Goal: Information Seeking & Learning: Learn about a topic

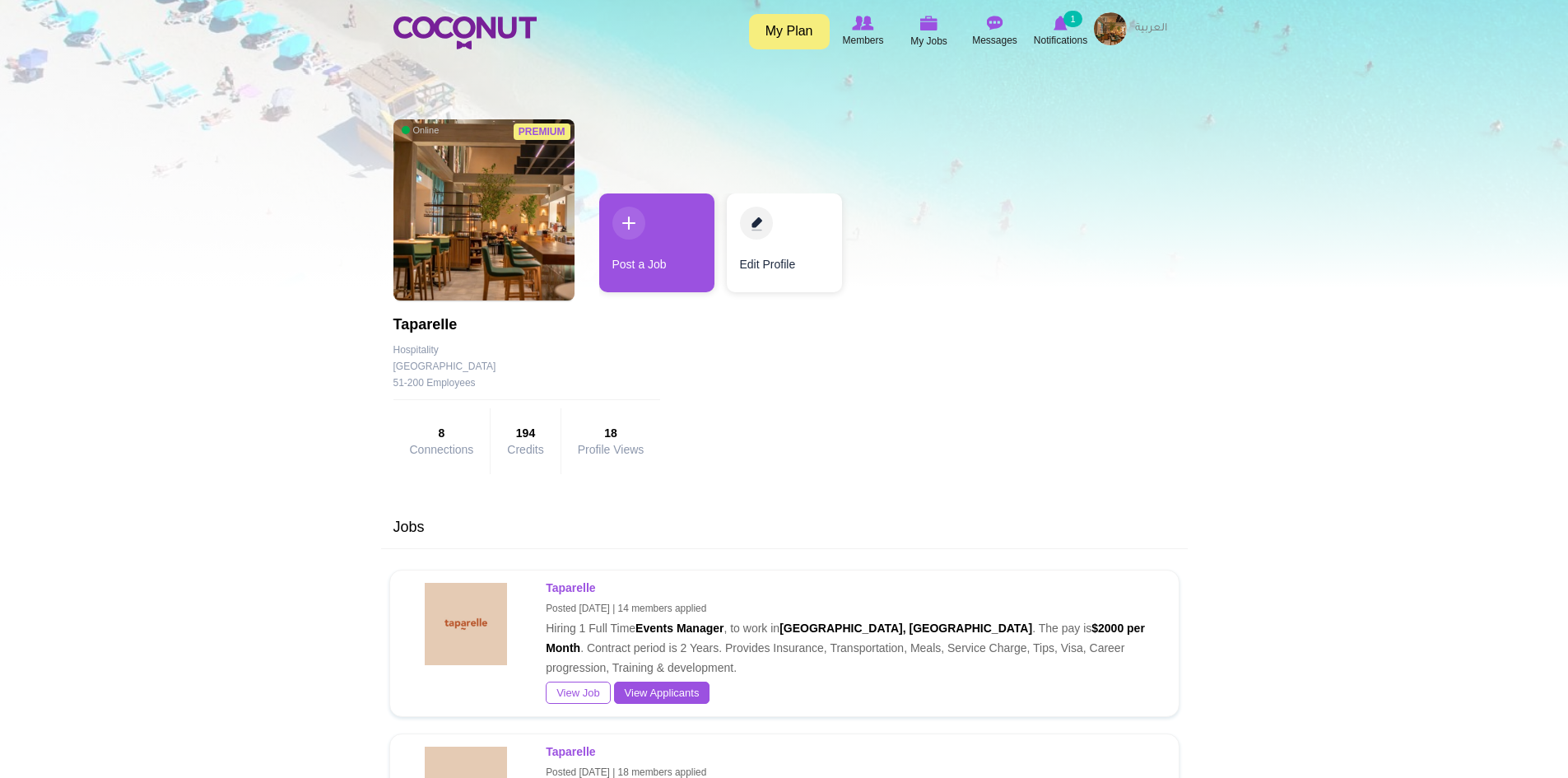
click at [314, 567] on body "Toggle navigation My Plan Members My Jobs Post a Job Messages Notifications 1 M…" at bounding box center [784, 740] width 1568 height 1481
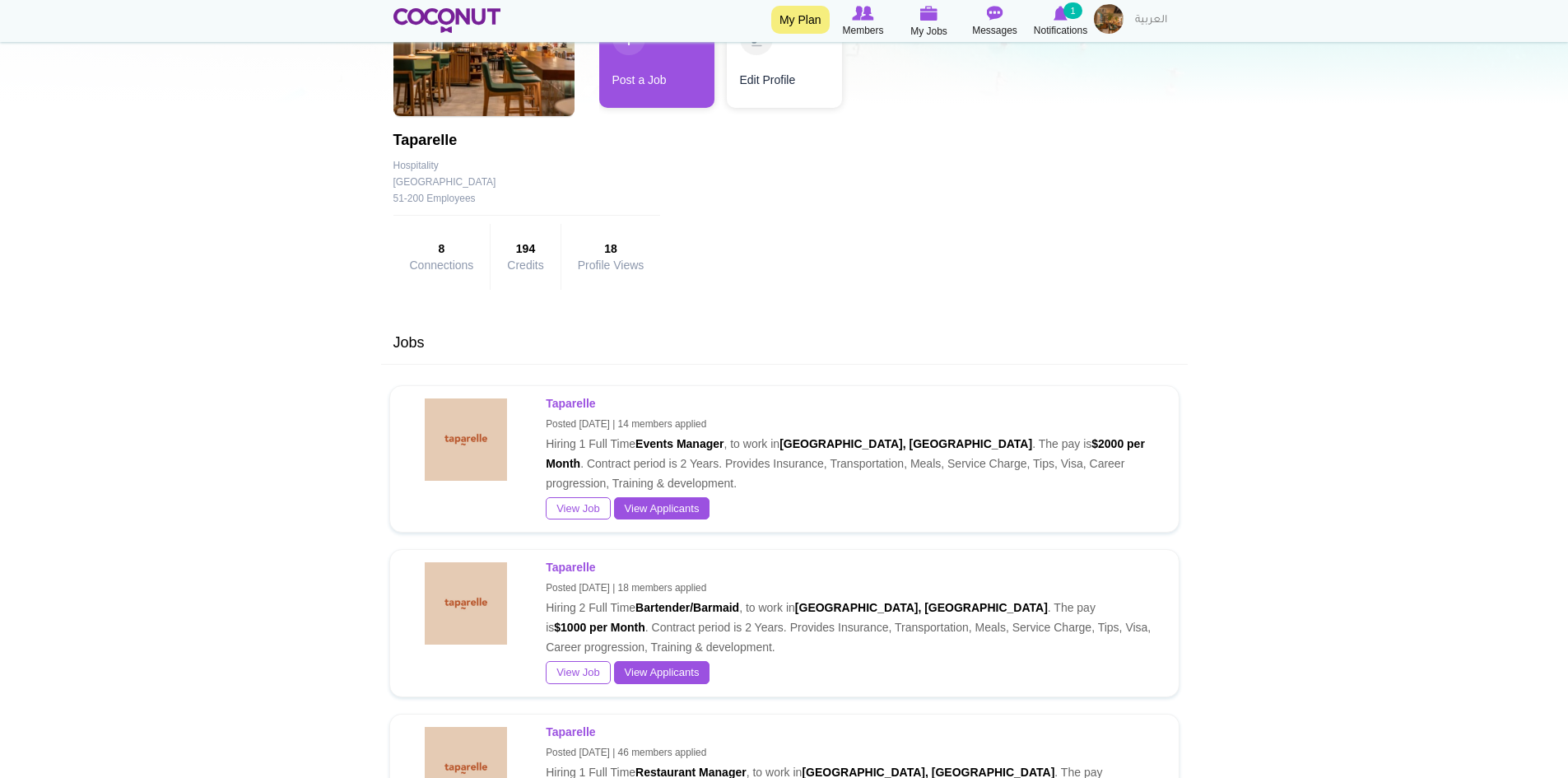
scroll to position [576, 0]
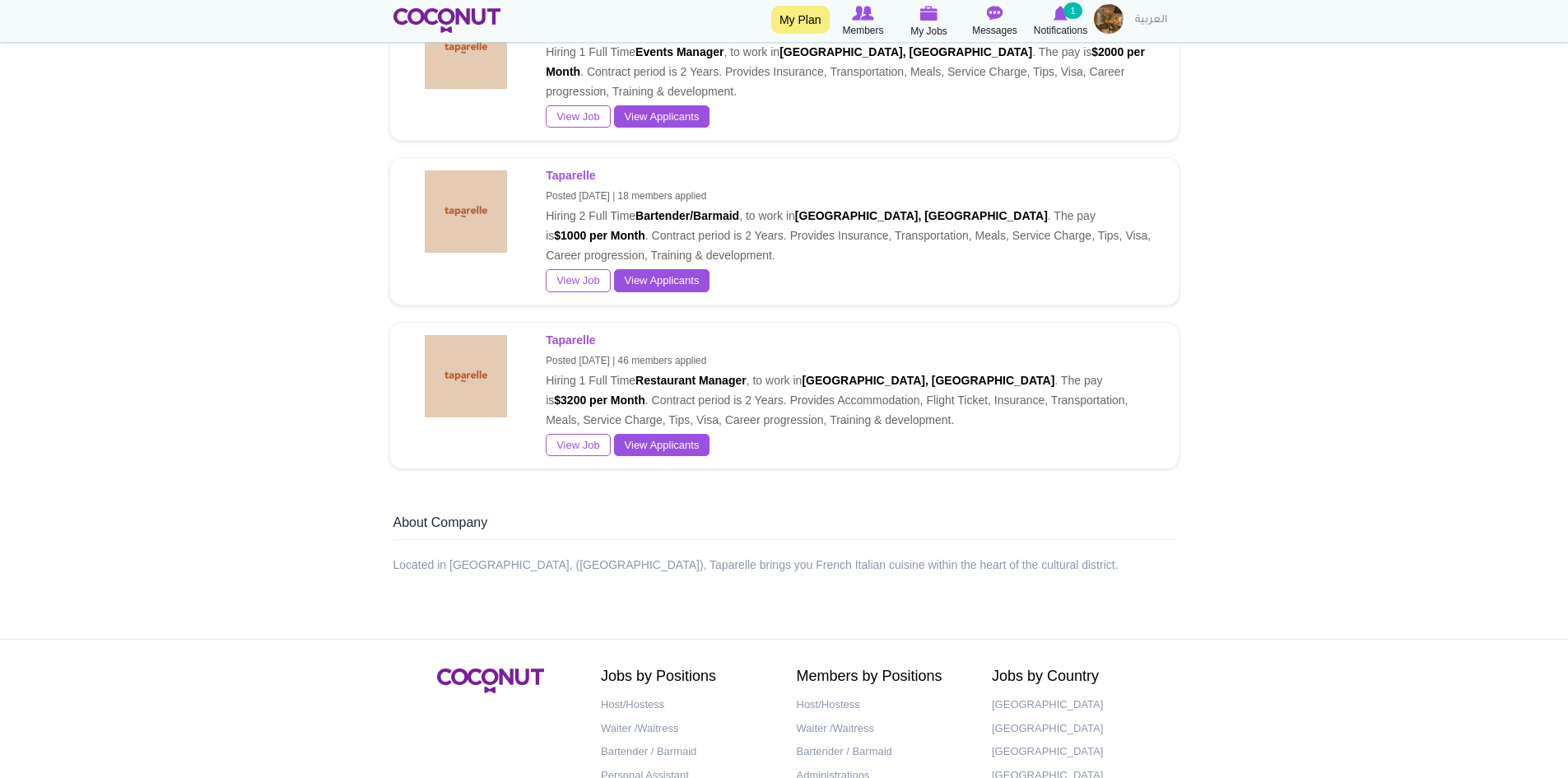
click at [280, 486] on body "Toggle navigation My Plan Members My Jobs Post a Job Messages Notifications 1 M…" at bounding box center [784, 164] width 1568 height 1481
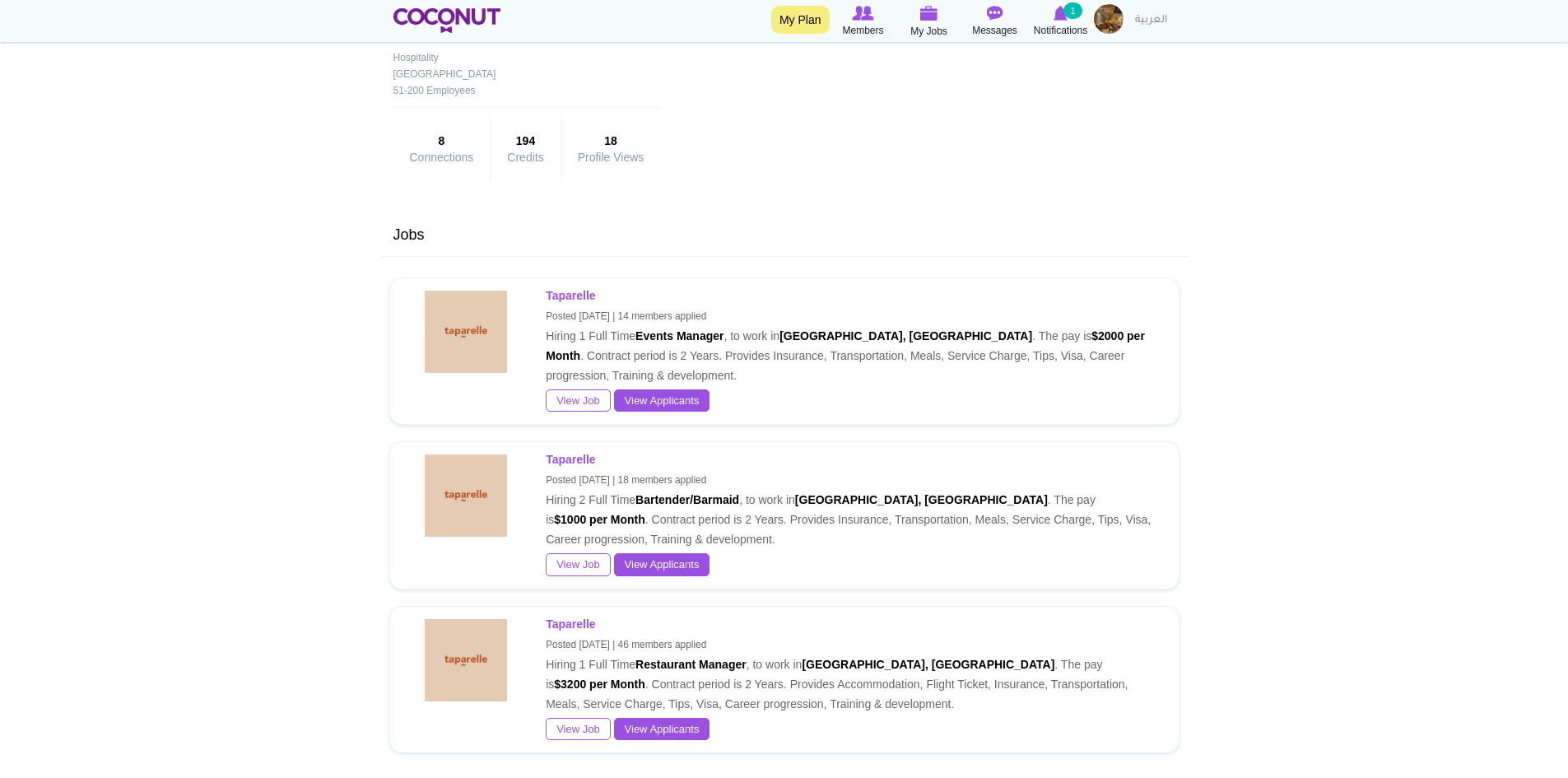
scroll to position [292, 0]
click at [280, 411] on body "Toggle navigation My Plan Members My Jobs Post a Job Messages Notifications 1 M…" at bounding box center [784, 448] width 1568 height 1481
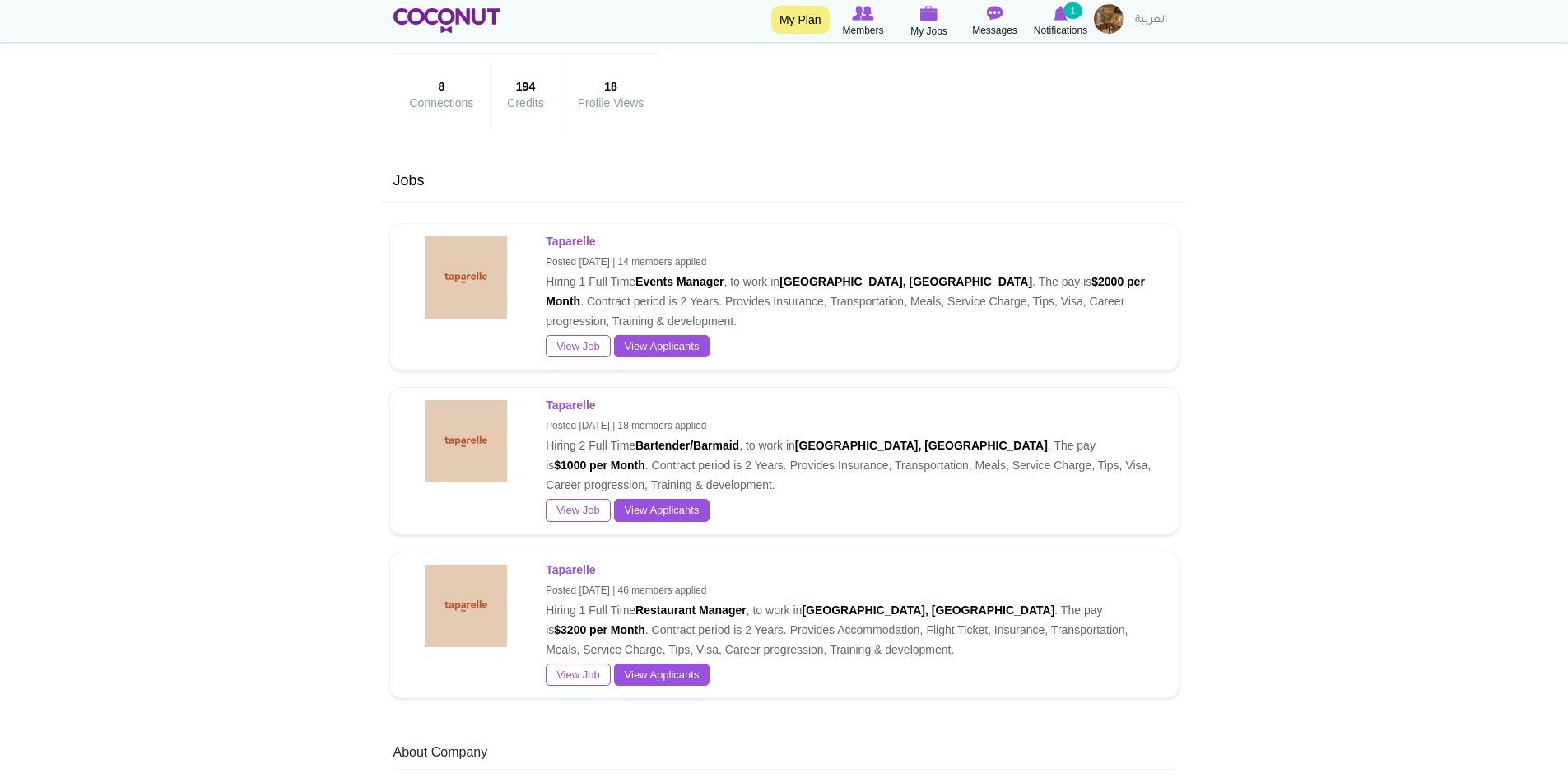
scroll to position [456, 0]
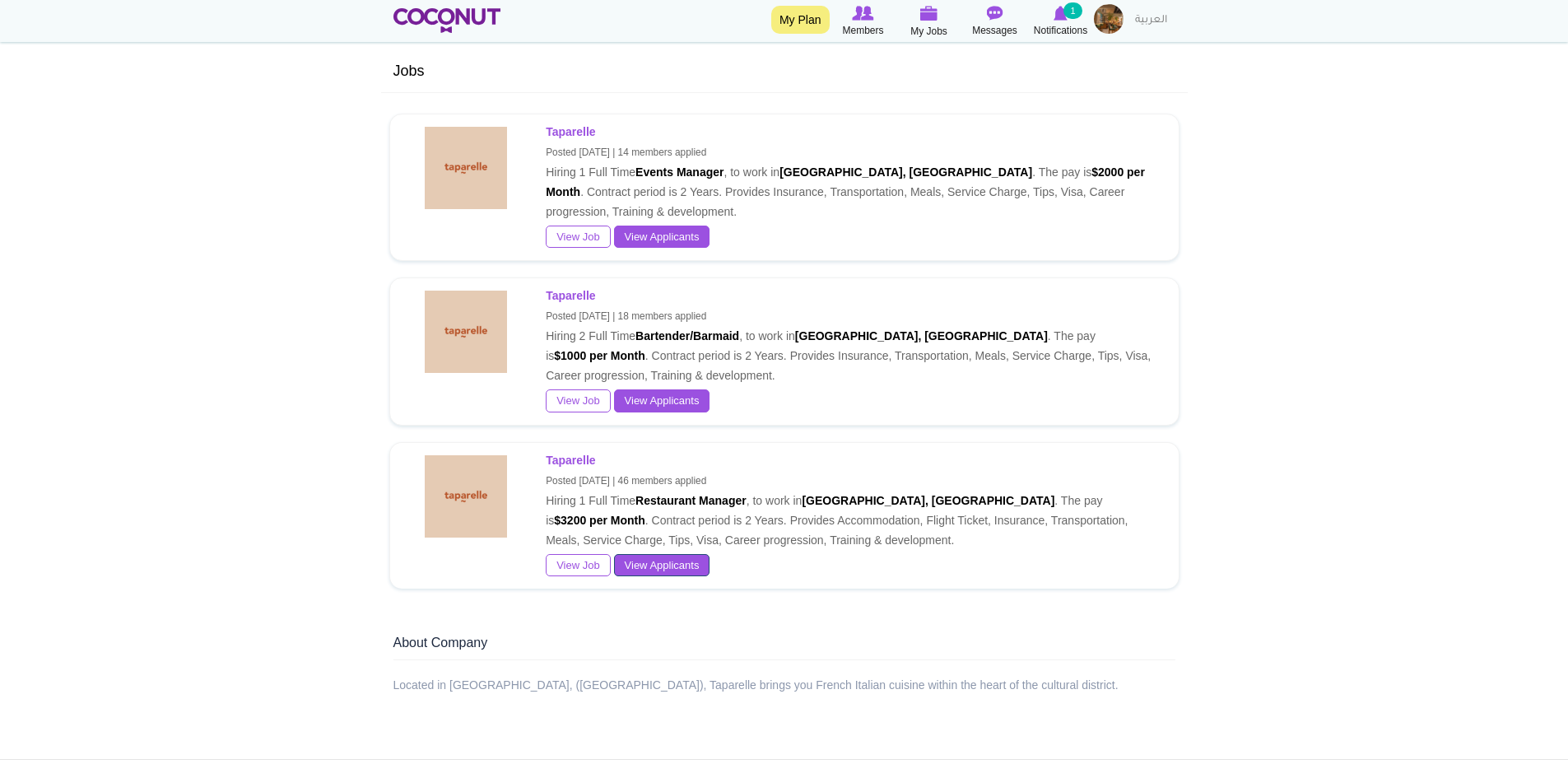
click at [626, 565] on link "View Applicants" at bounding box center [662, 566] width 96 height 23
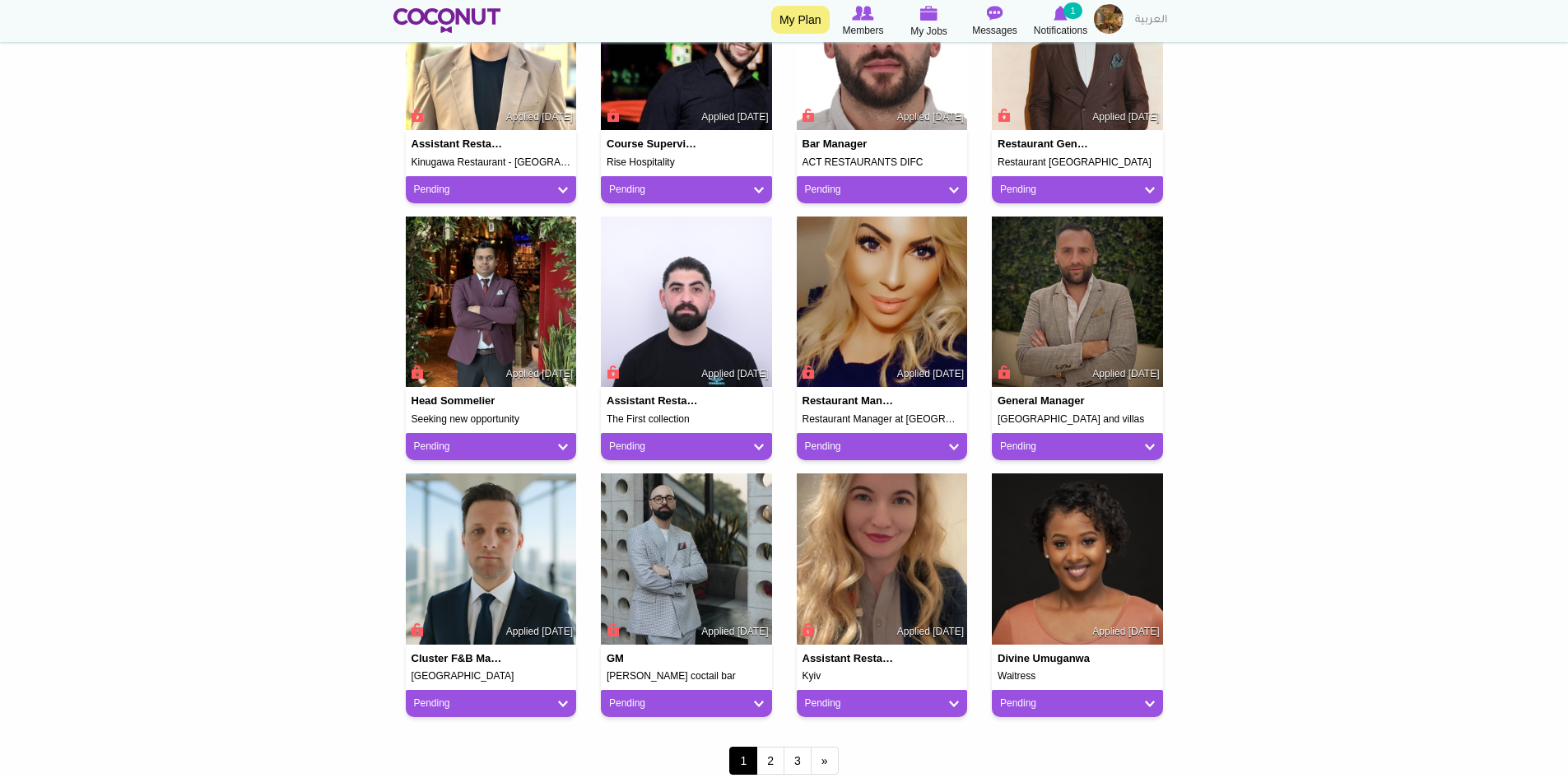
scroll to position [1317, 0]
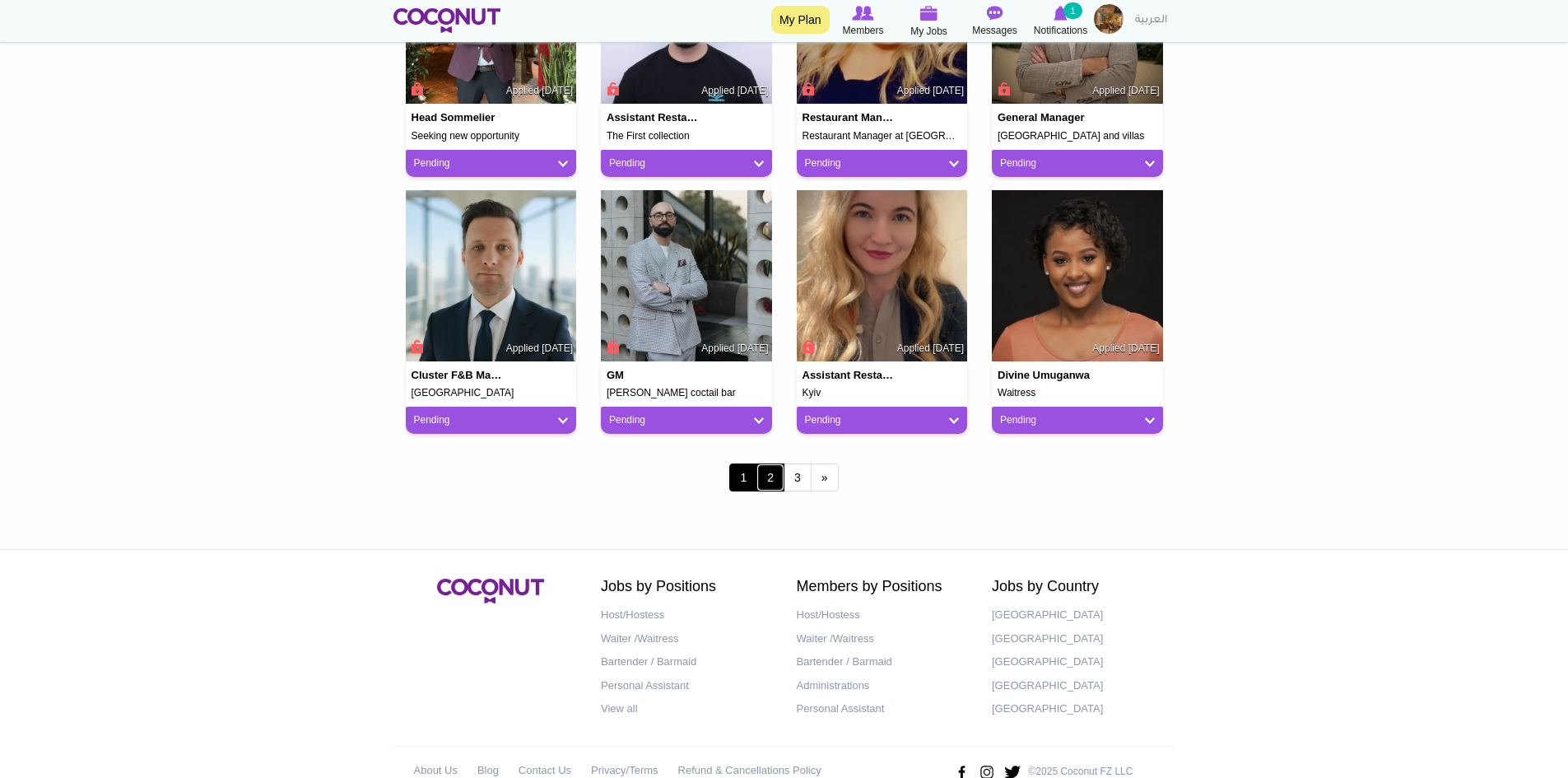
click at [779, 486] on link "2" at bounding box center [770, 478] width 28 height 28
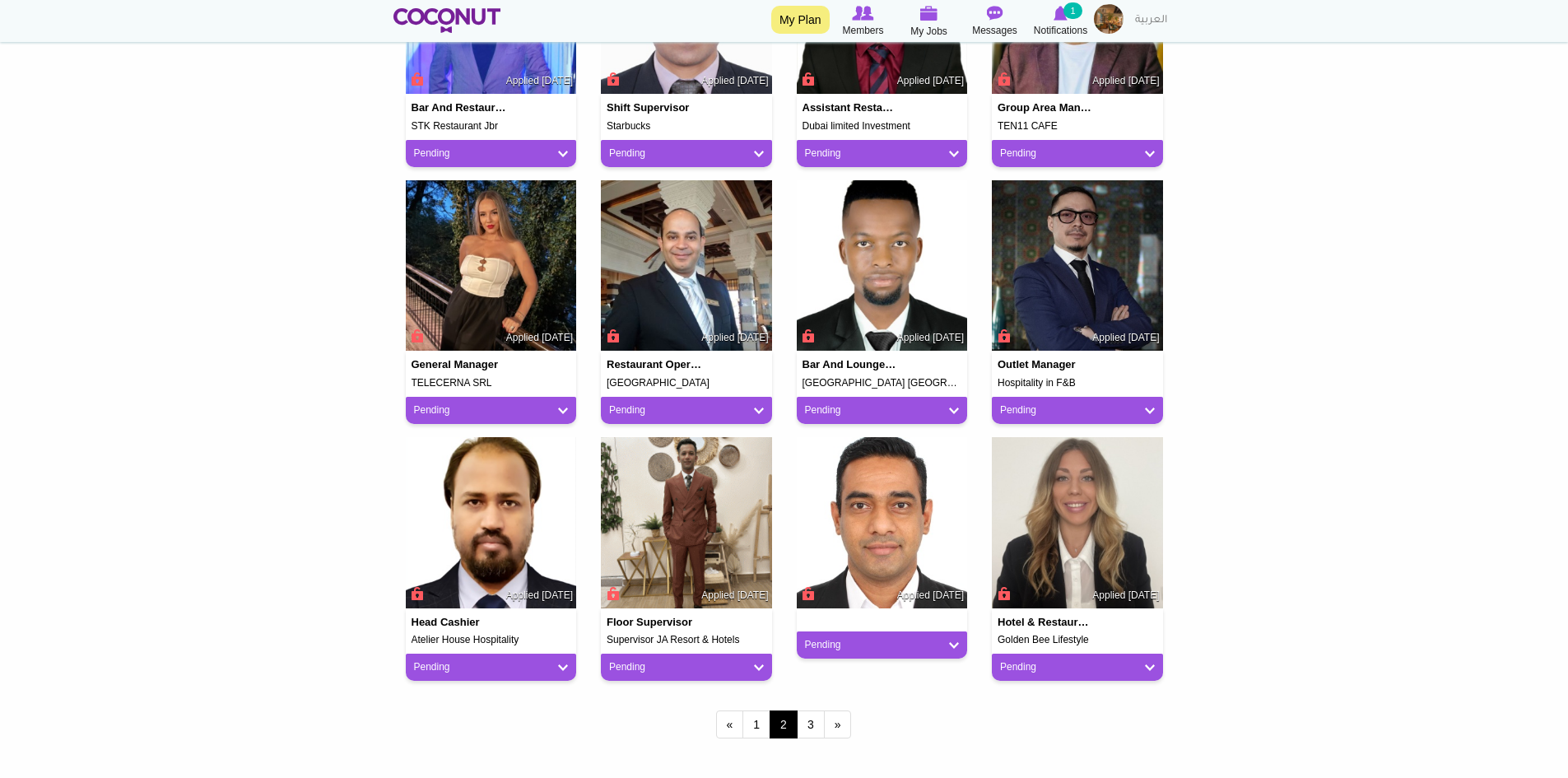
scroll to position [1234, 0]
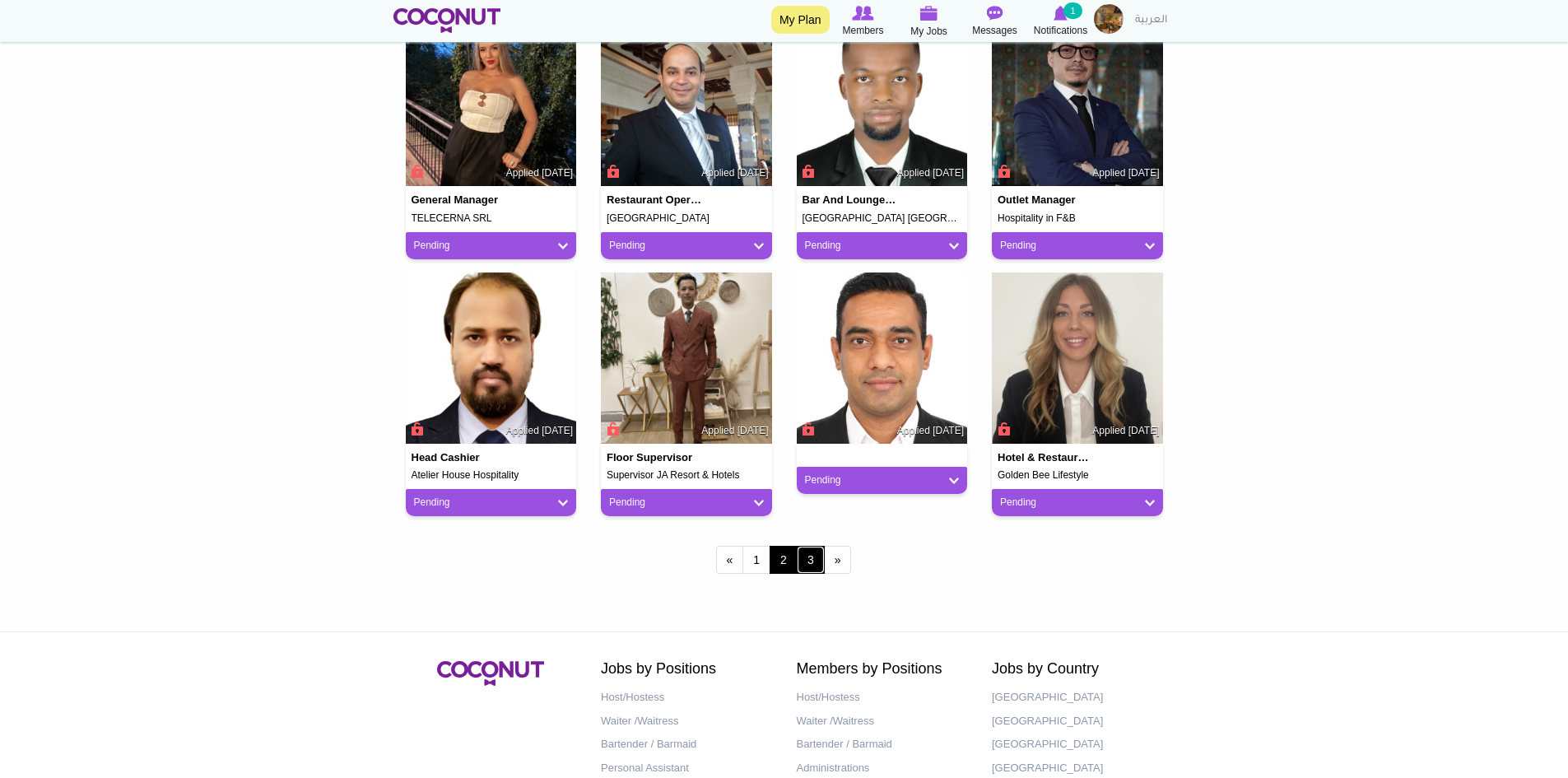
click at [802, 555] on link "3" at bounding box center [810, 559] width 28 height 28
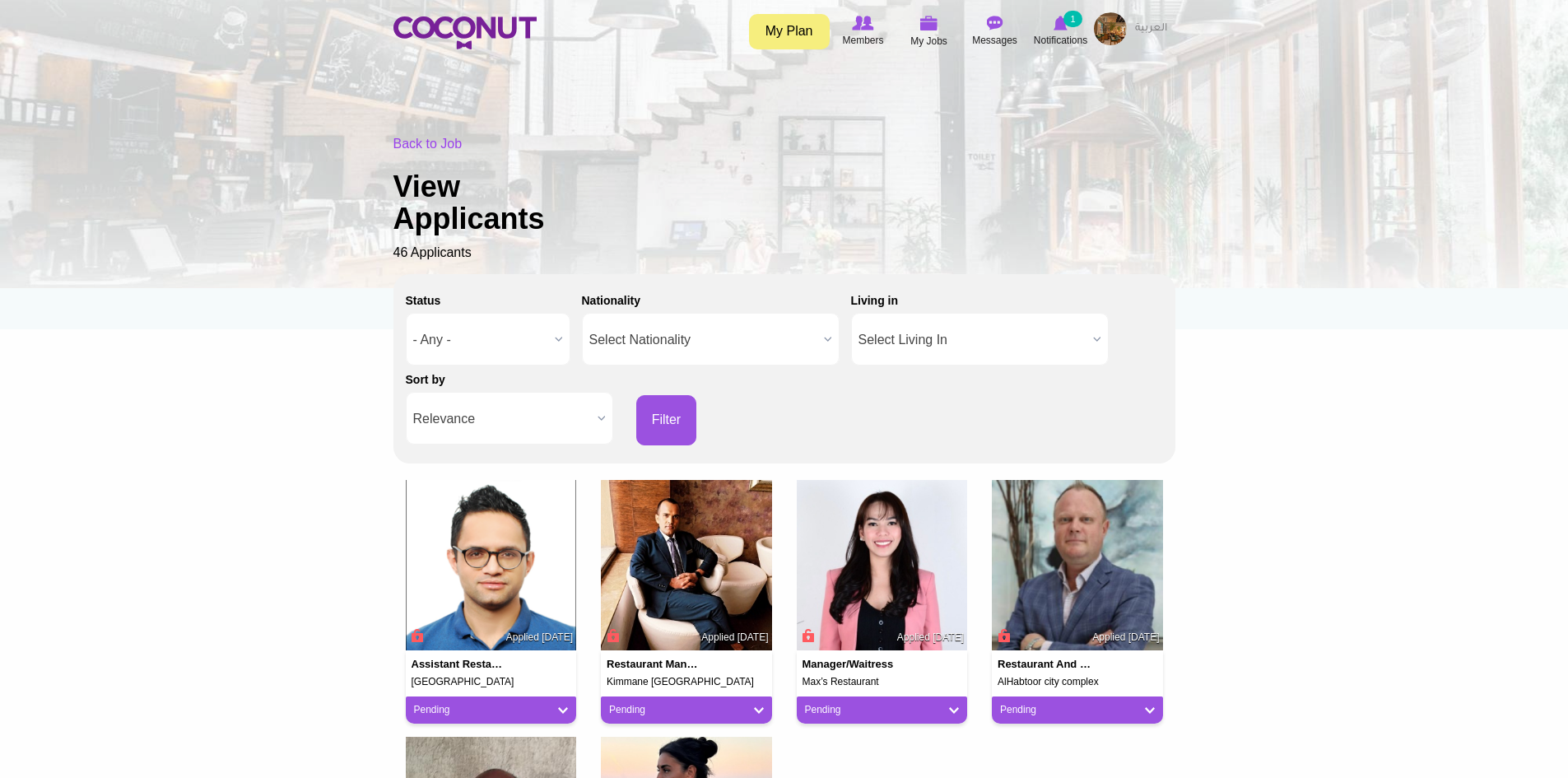
click at [415, 137] on div "Back to Job View Applicants 46 Applicants" at bounding box center [784, 198] width 781 height 128
click at [400, 144] on link "Back to Job" at bounding box center [428, 144] width 69 height 14
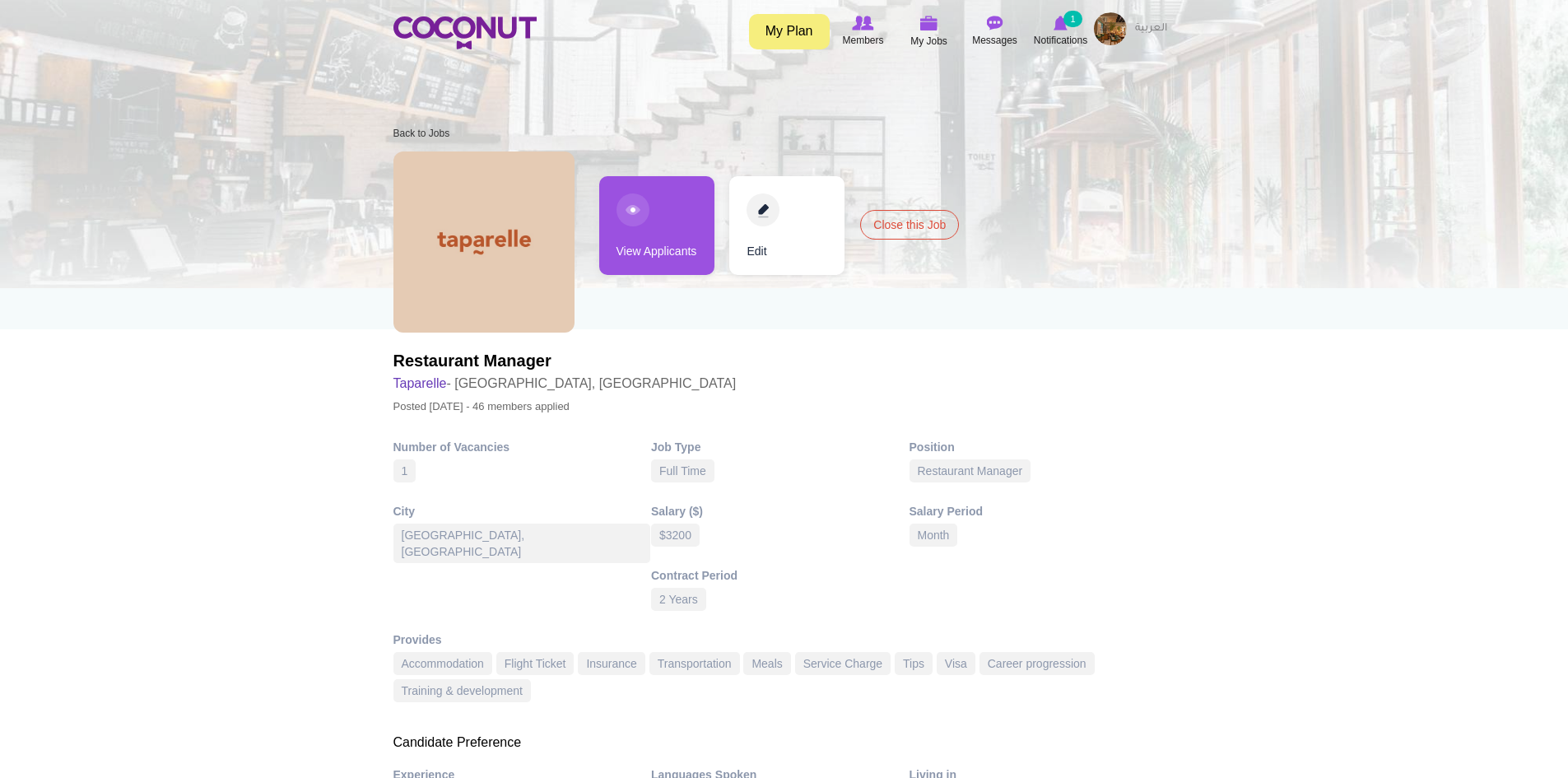
drag, startPoint x: 331, startPoint y: 489, endPoint x: 329, endPoint y: 477, distance: 12.2
drag, startPoint x: 214, startPoint y: 533, endPoint x: 222, endPoint y: 544, distance: 13.6
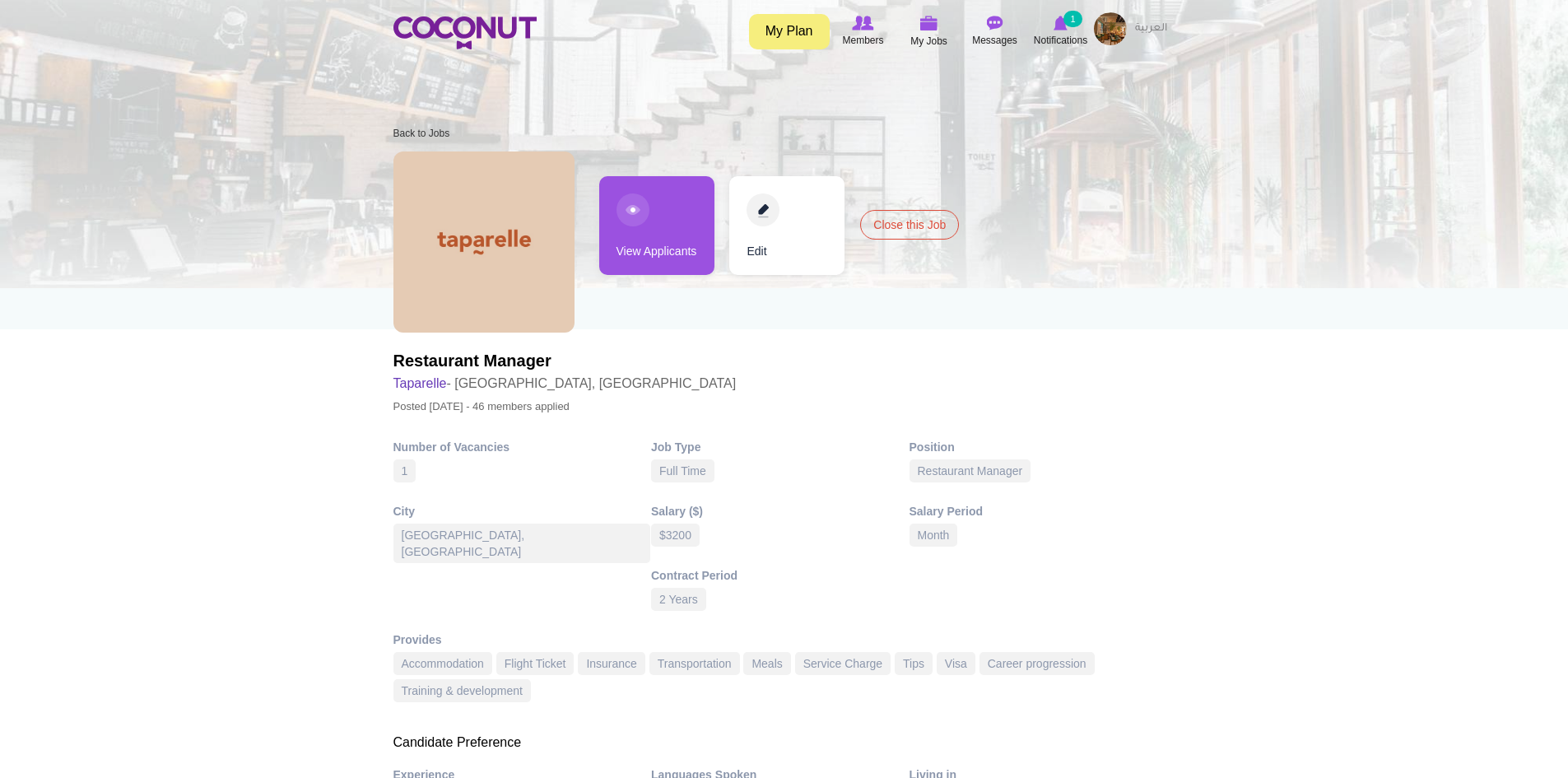
drag, startPoint x: 48, startPoint y: 48, endPoint x: 58, endPoint y: 91, distance: 44.1
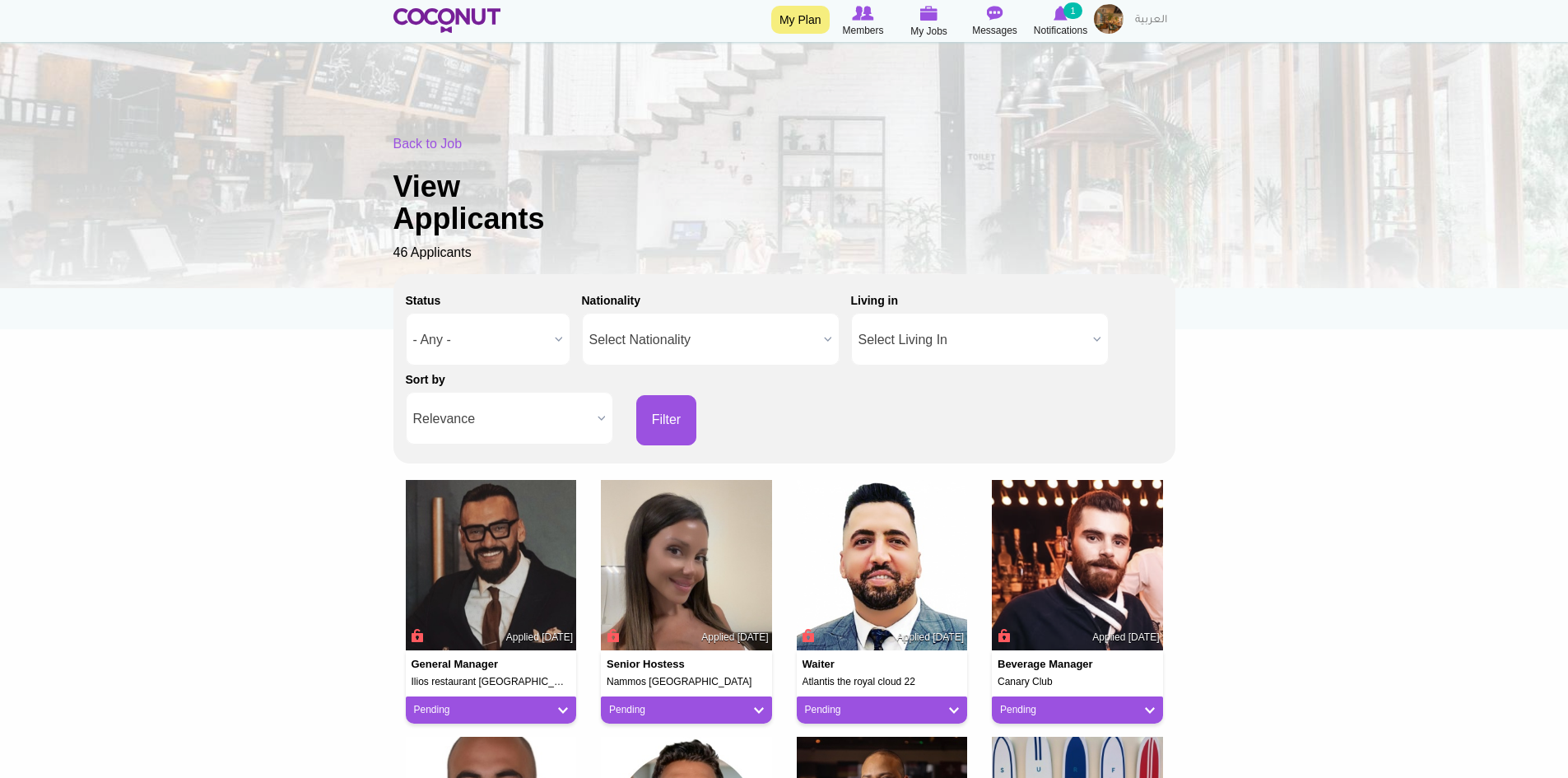
scroll to position [938, 0]
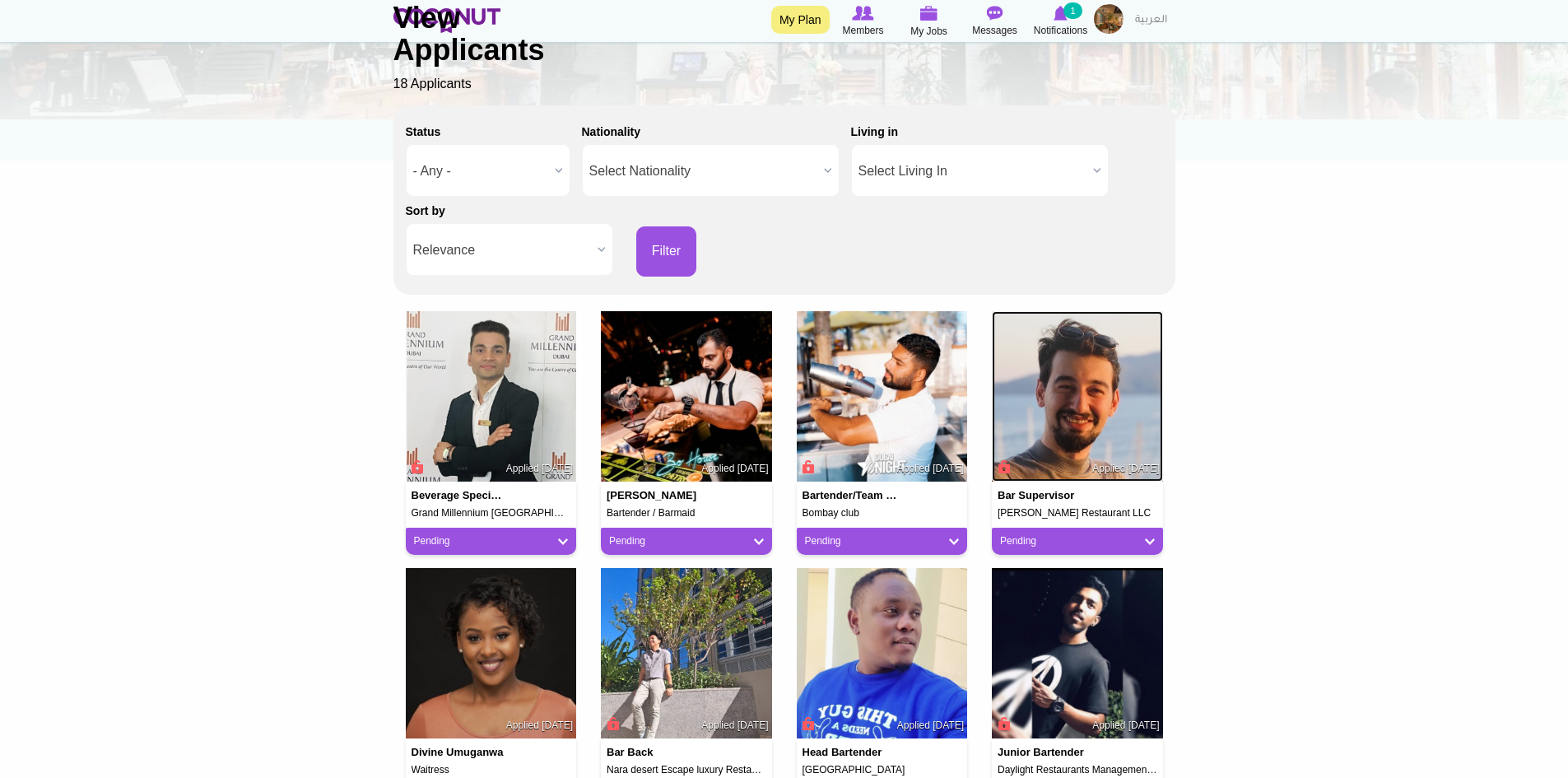
scroll to position [411, 0]
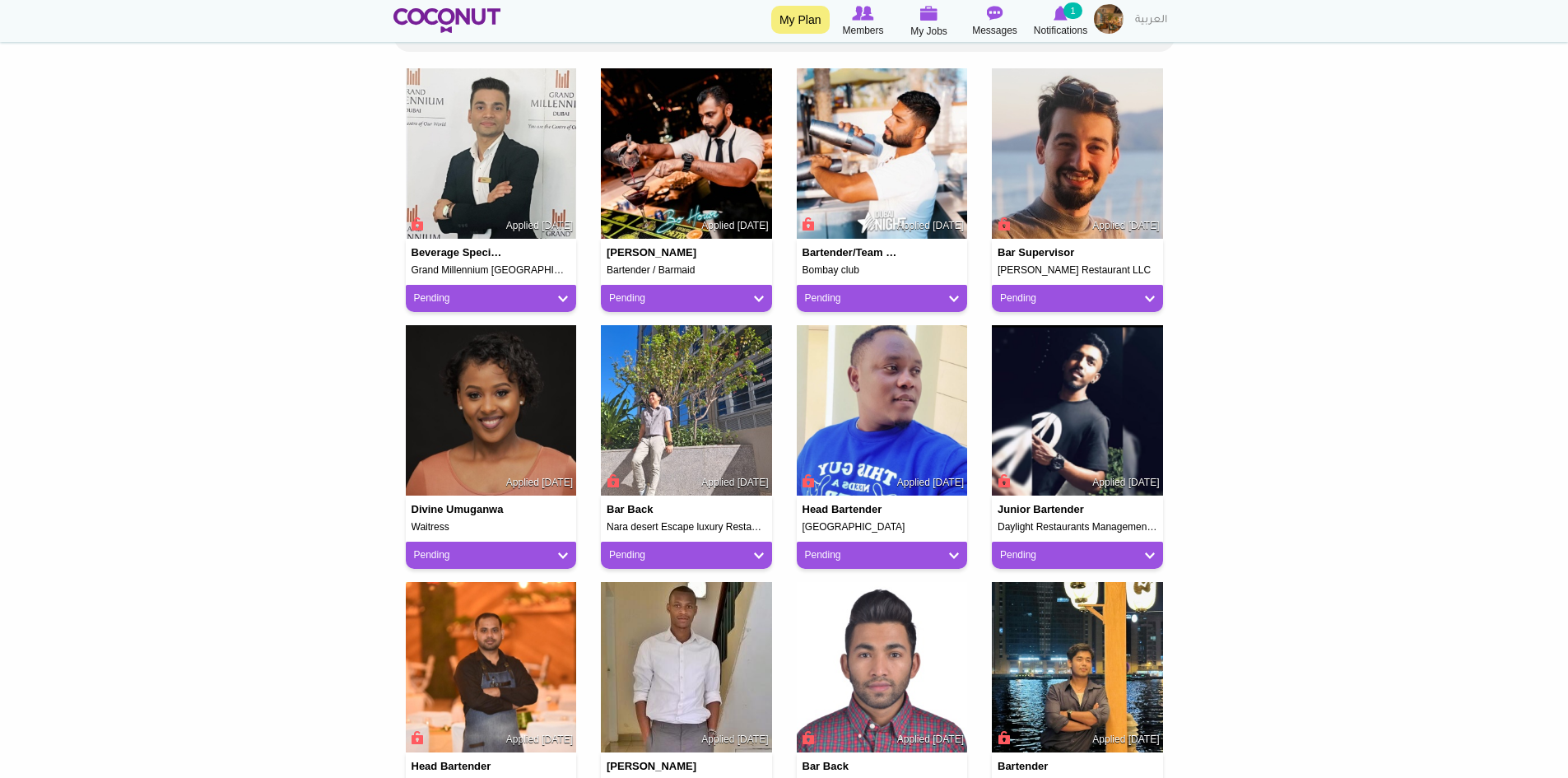
click at [1293, 369] on body "Toggle navigation My Plan Members My Jobs Post a Job Messages Notifications 1 M…" at bounding box center [784, 622] width 1568 height 2067
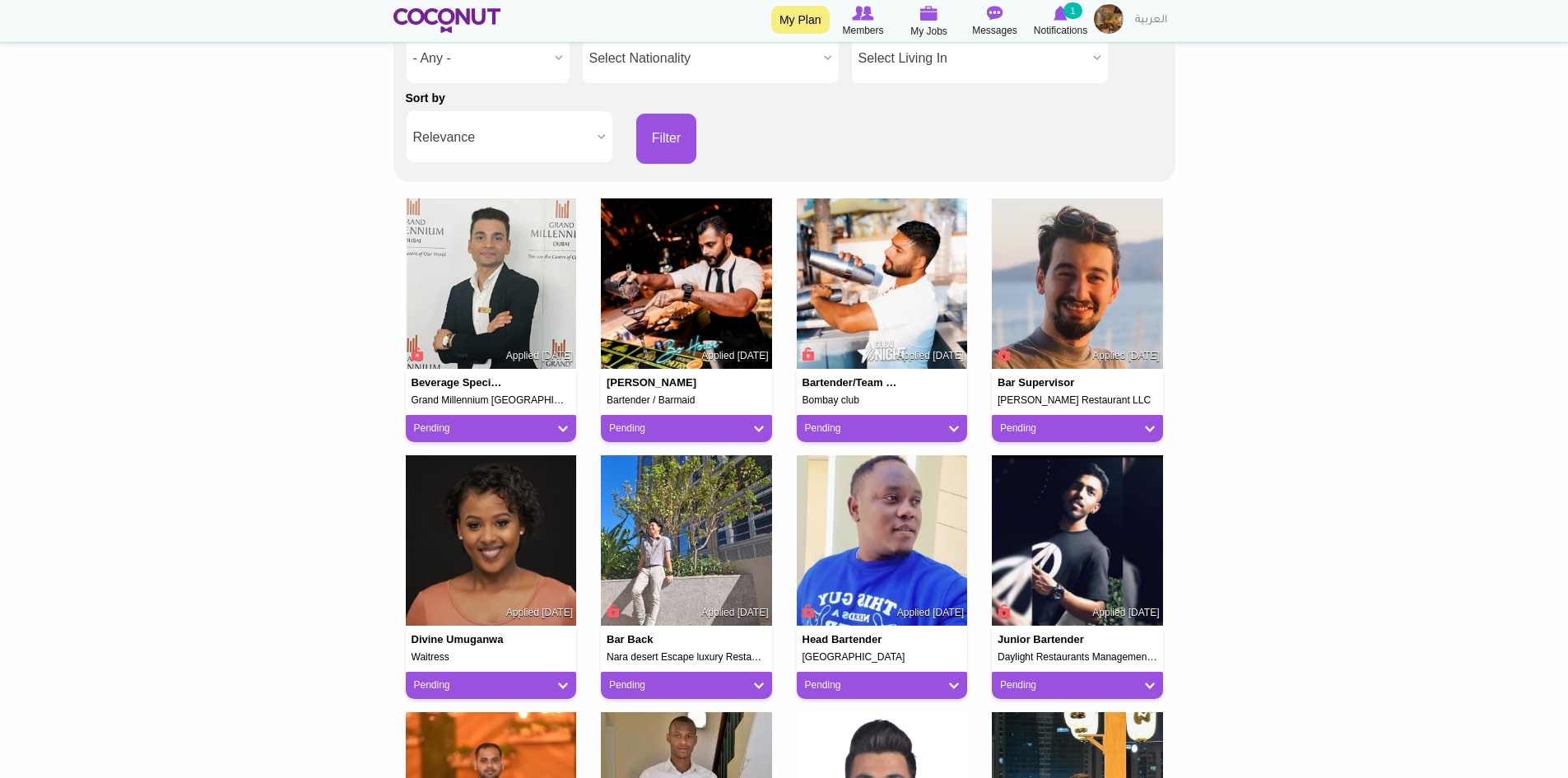
scroll to position [82, 0]
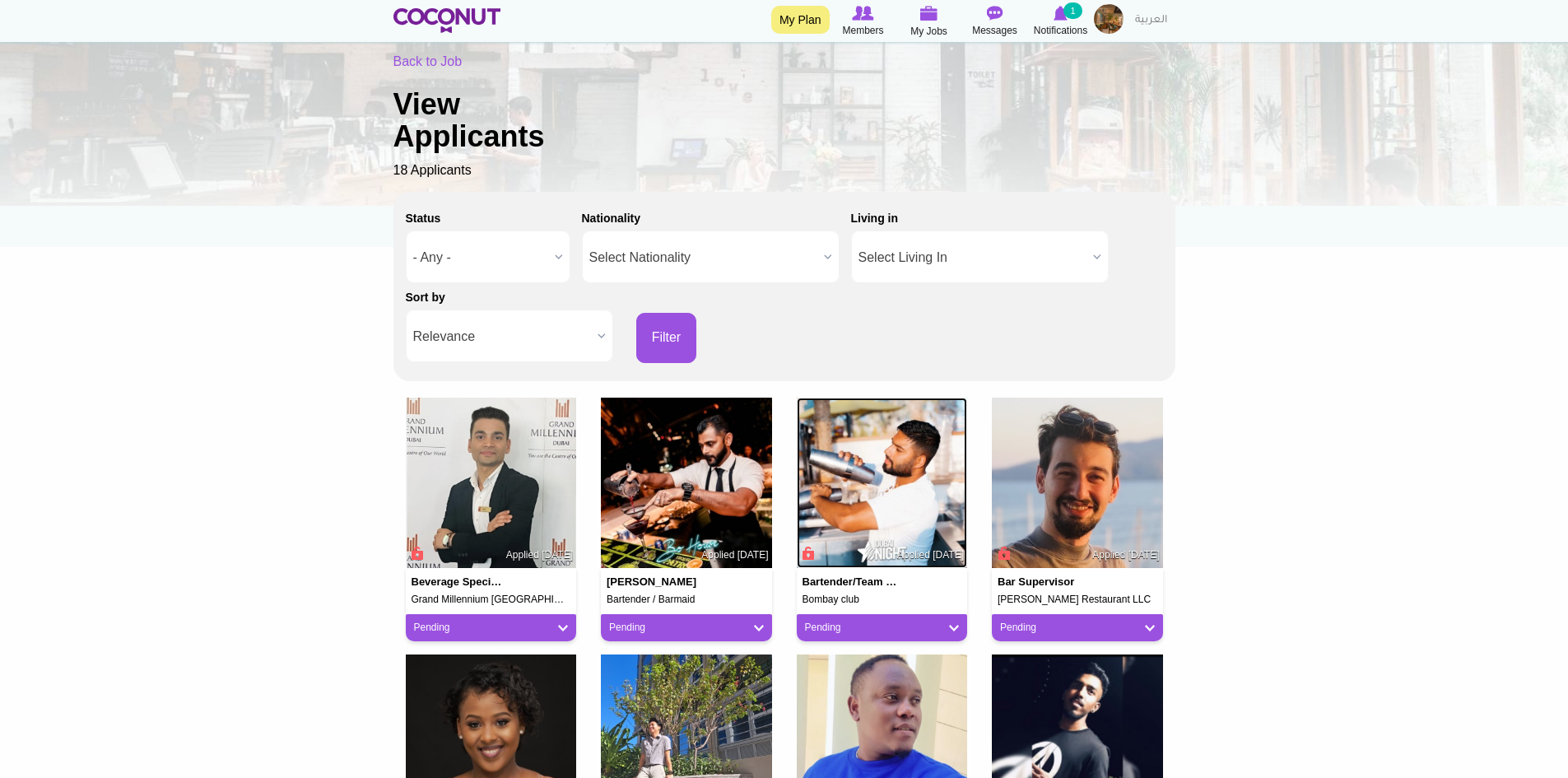
drag, startPoint x: 834, startPoint y: 500, endPoint x: 851, endPoint y: 499, distance: 17.0
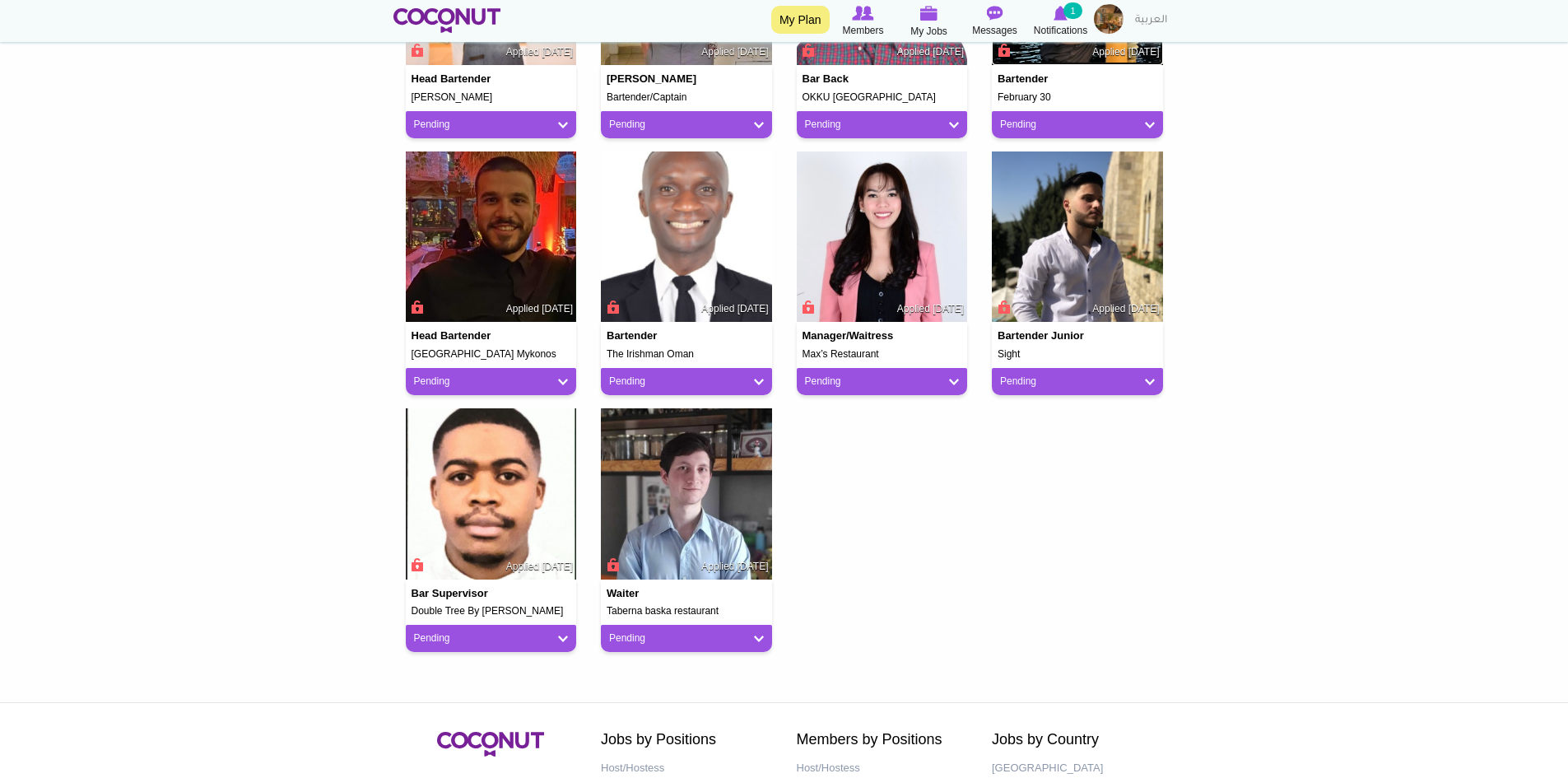
scroll to position [1070, 0]
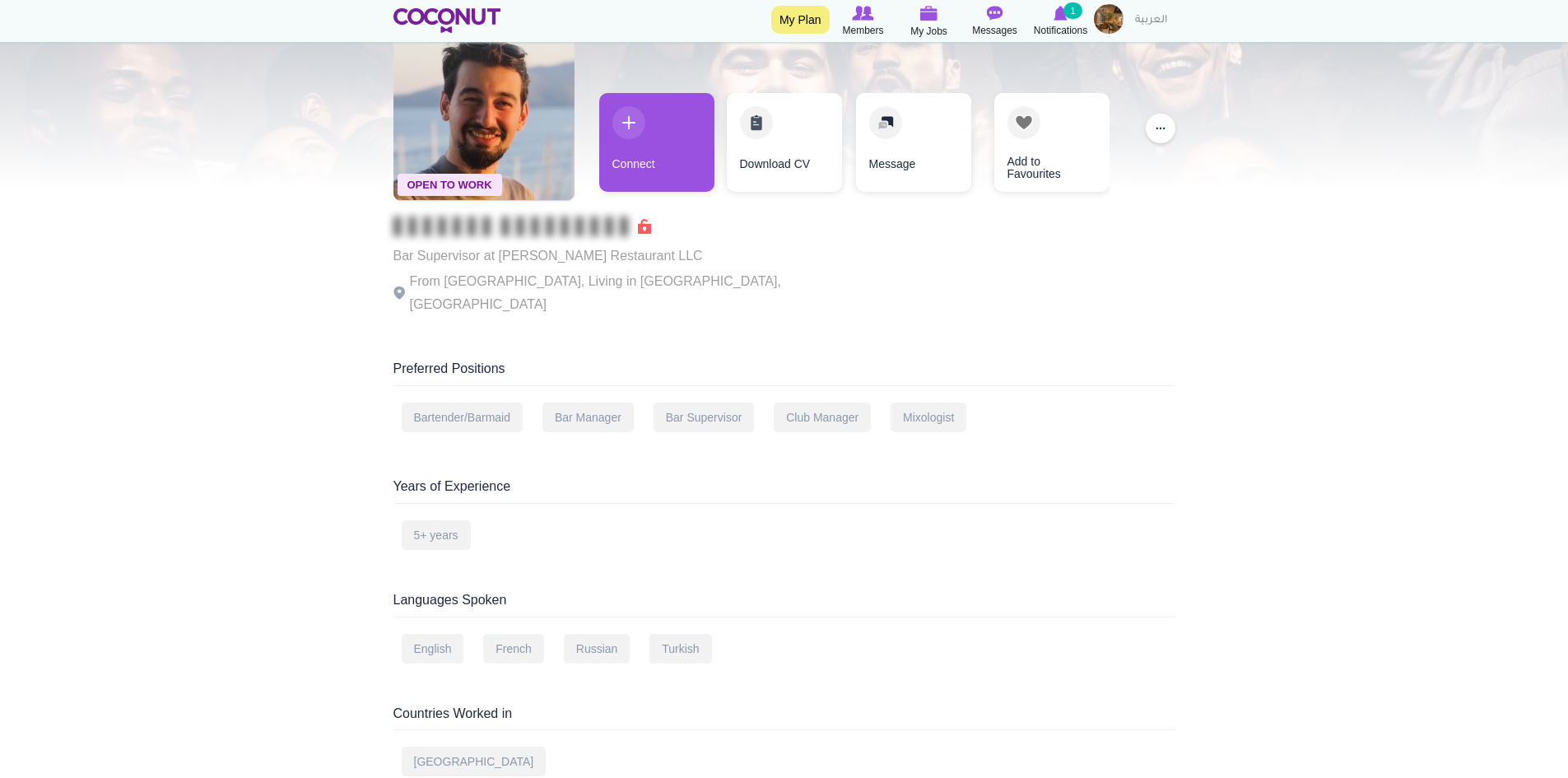
scroll to position [411, 0]
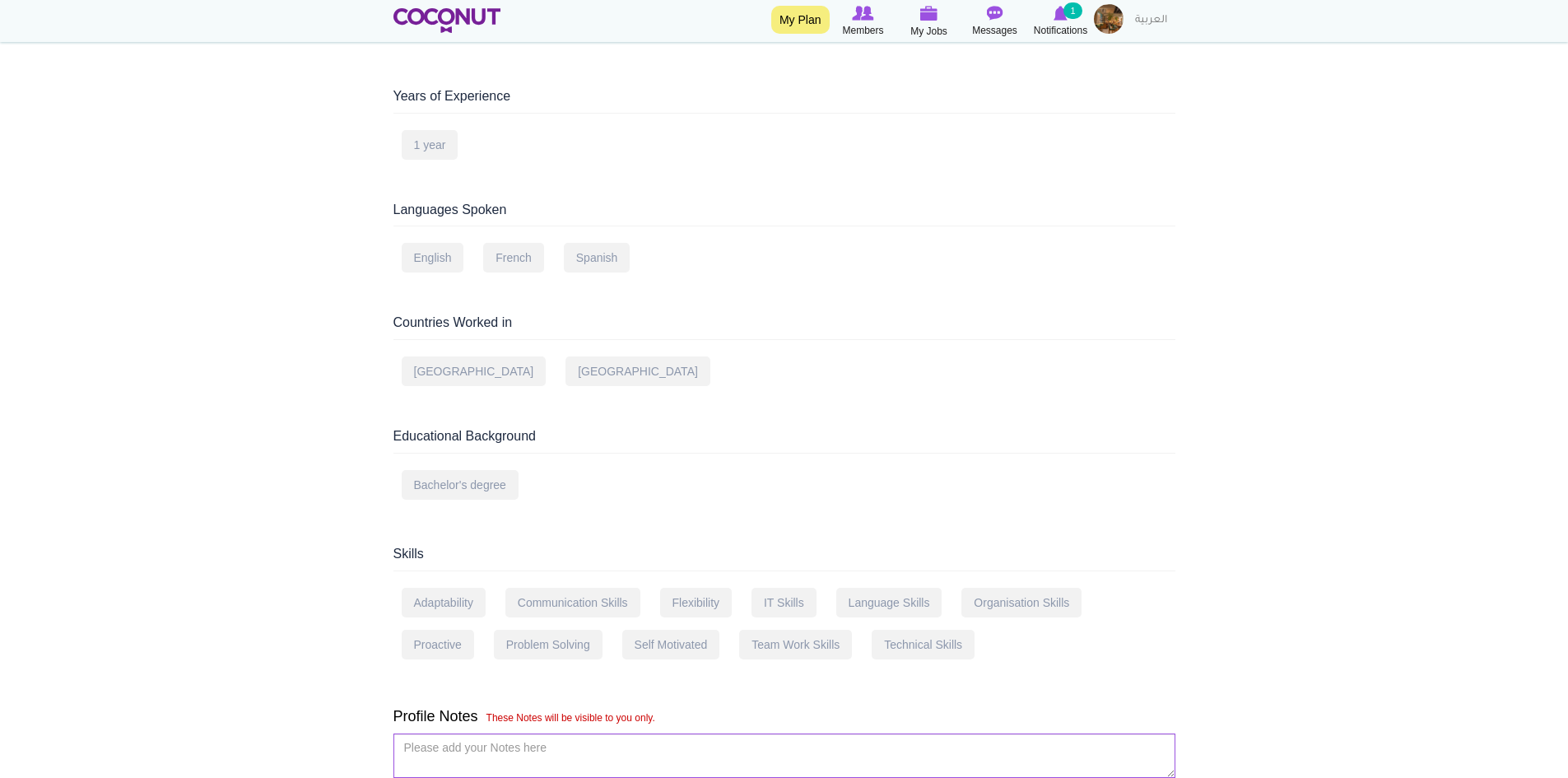
scroll to position [906, 0]
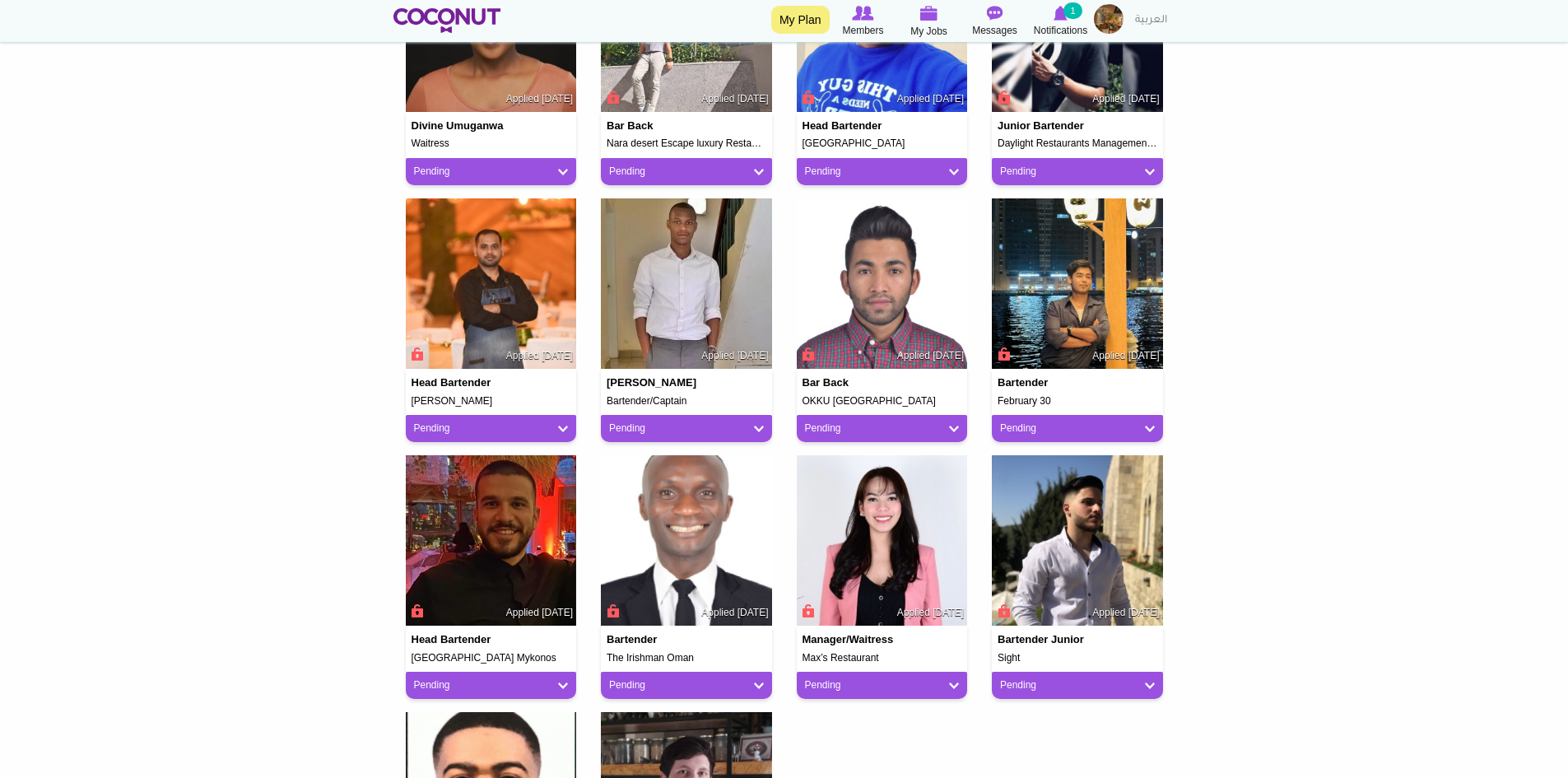
scroll to position [823, 0]
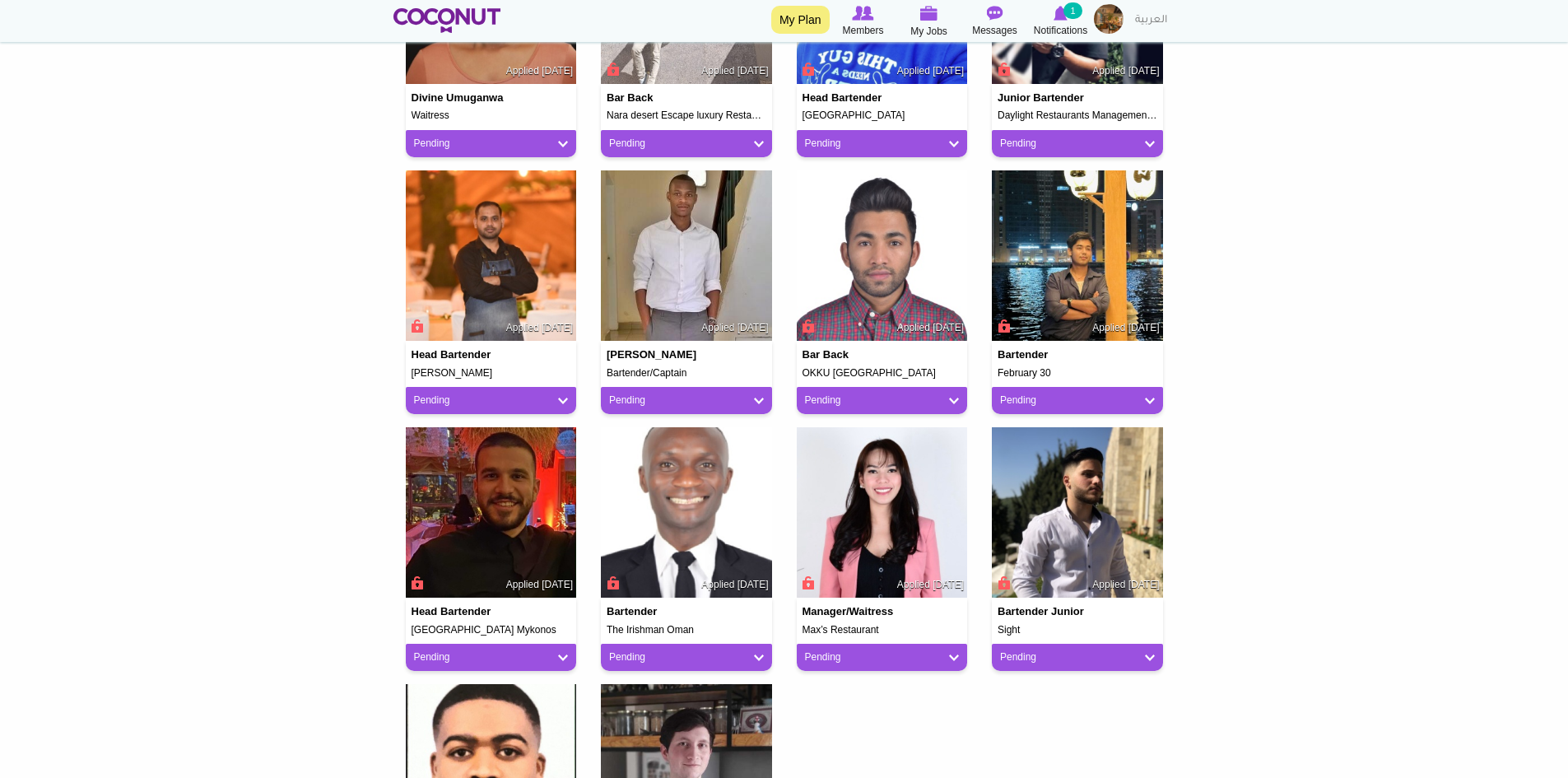
click at [1320, 203] on body "Toggle navigation My Plan Members My Jobs Post a Job Messages Notifications 1 M…" at bounding box center [784, 211] width 1568 height 2067
click at [1333, 170] on body "Toggle navigation My Plan Members My Jobs Post a Job Messages Notifications 1 M…" at bounding box center [784, 211] width 1568 height 2067
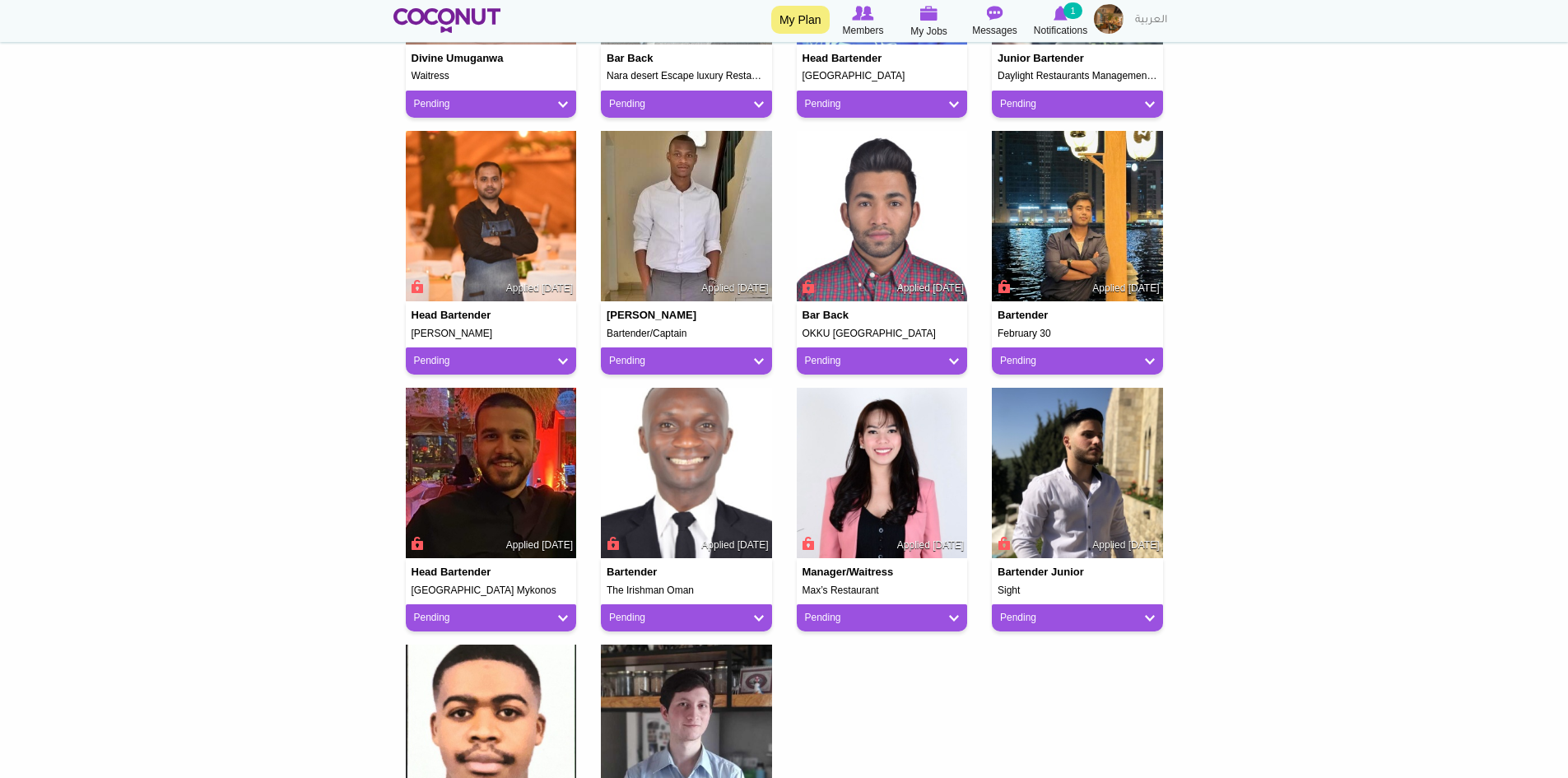
scroll to position [988, 0]
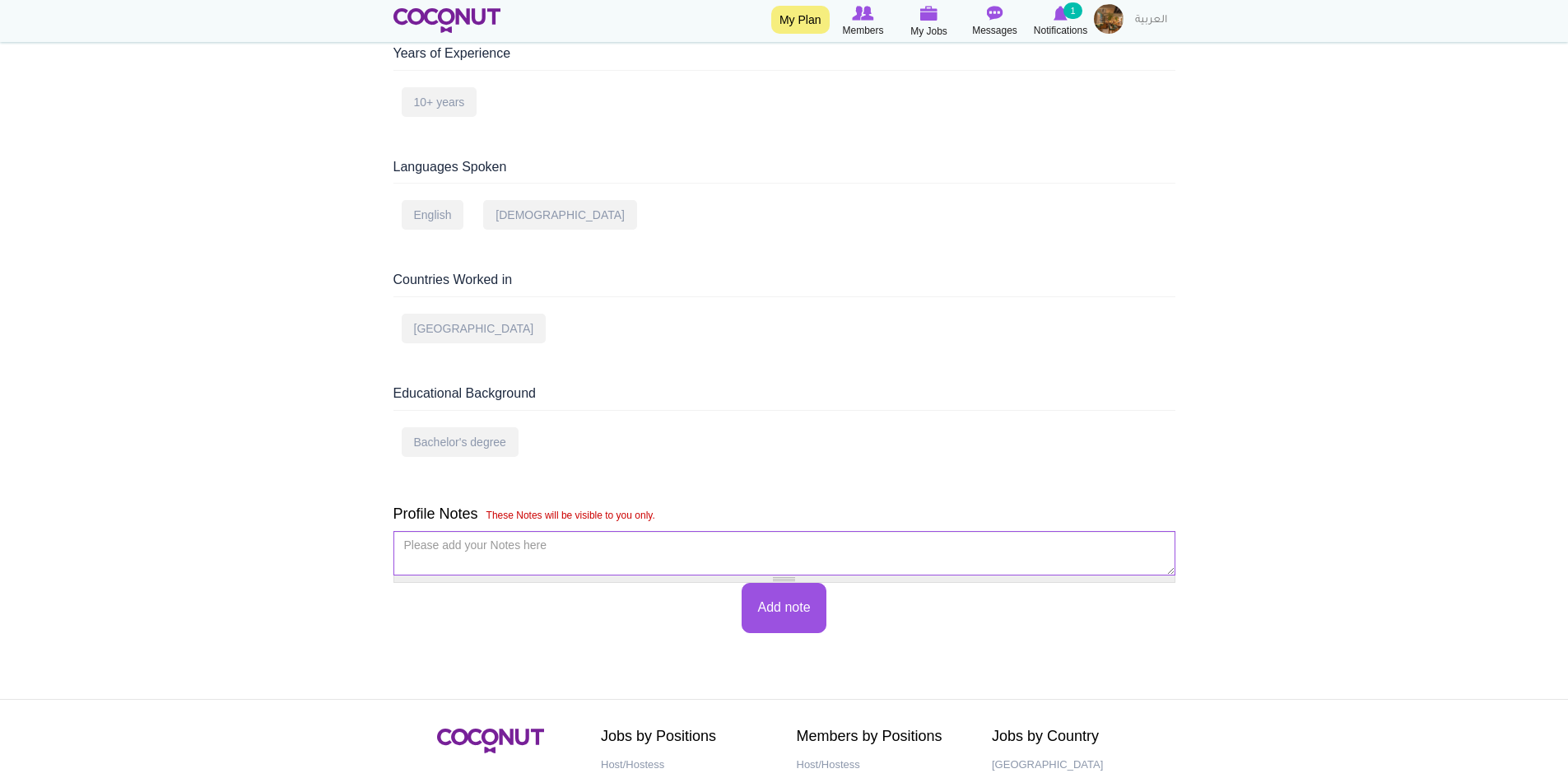
scroll to position [741, 0]
